Goal: Information Seeking & Learning: Find specific page/section

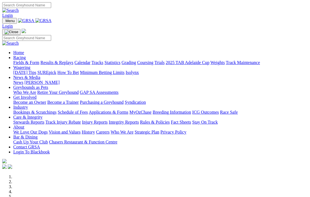
scroll to position [111, 0]
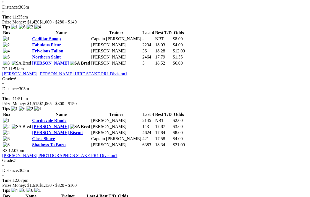
scroll to position [304, 0]
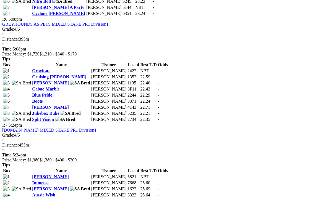
scroll to position [718, 0]
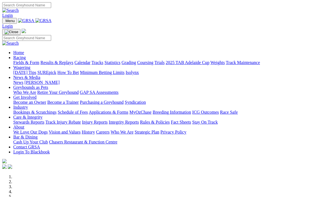
scroll to position [111, 0]
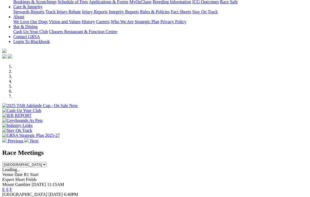
click at [12, 197] on link "F" at bounding box center [11, 199] width 2 height 5
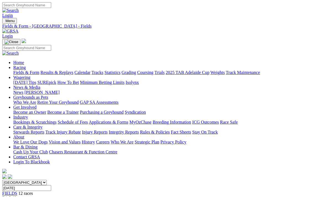
click at [139, 130] on link "Integrity Reports" at bounding box center [124, 132] width 30 height 5
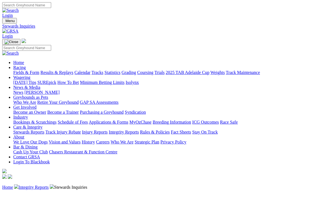
click at [28, 130] on link "Stewards Reports" at bounding box center [28, 132] width 31 height 5
